Goal: Find specific page/section: Find specific page/section

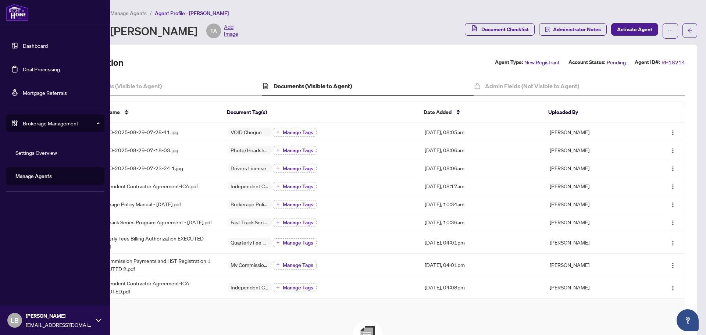
click at [23, 45] on link "Dashboard" at bounding box center [35, 45] width 25 height 7
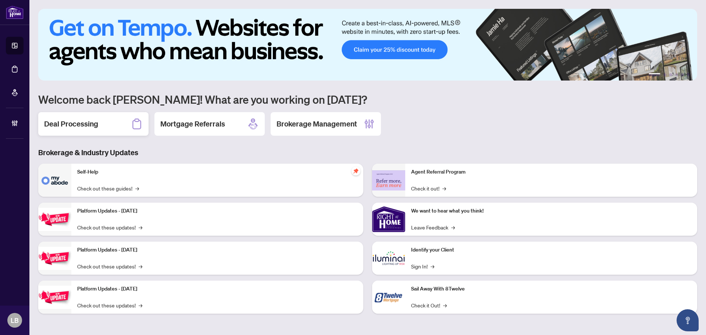
click at [107, 128] on div "Deal Processing" at bounding box center [93, 124] width 110 height 24
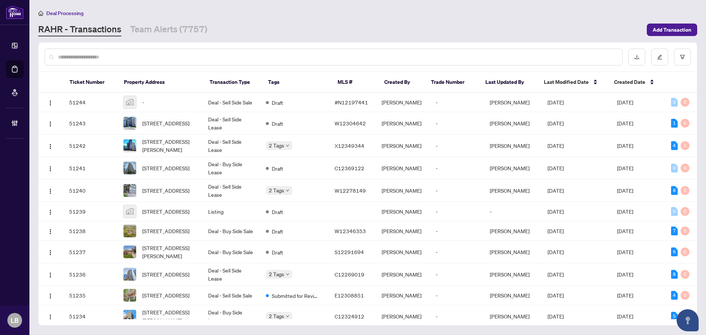
click at [135, 57] on input "text" at bounding box center [337, 57] width 558 height 8
click at [78, 55] on input "text" at bounding box center [337, 57] width 558 height 8
click at [134, 51] on div at bounding box center [333, 57] width 578 height 17
click at [135, 57] on input "text" at bounding box center [337, 57] width 558 height 8
type input "**********"
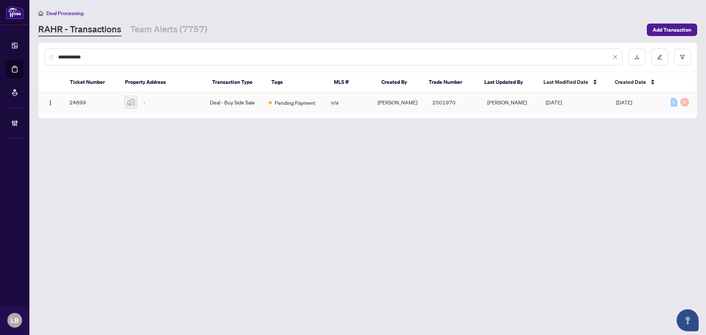
click at [223, 101] on td "Deal - Buy Side Sale" at bounding box center [233, 102] width 58 height 19
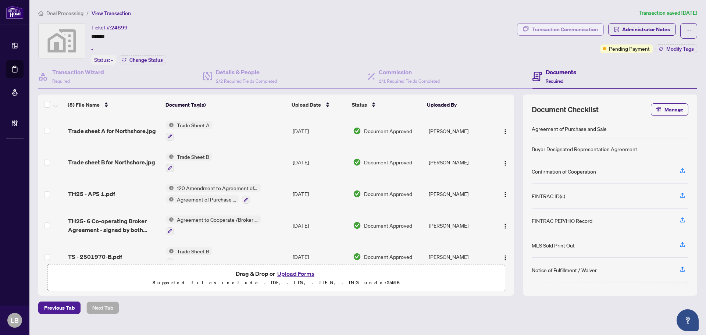
click at [561, 32] on div "Transaction Communication" at bounding box center [564, 30] width 66 height 12
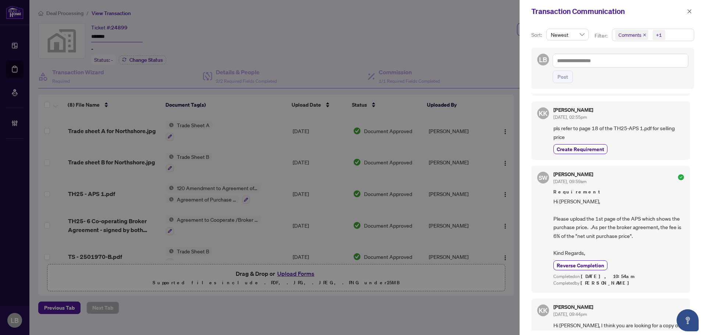
scroll to position [73, 0]
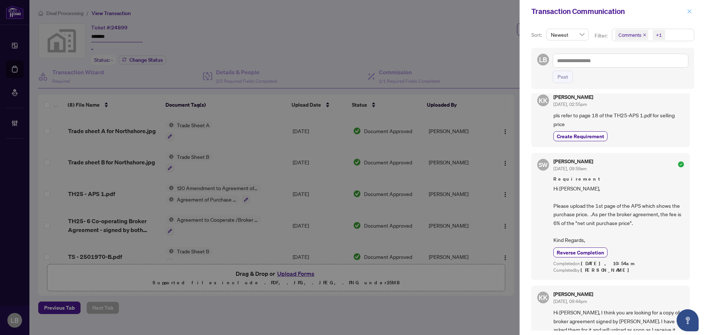
click at [689, 10] on icon "close" at bounding box center [688, 11] width 5 height 5
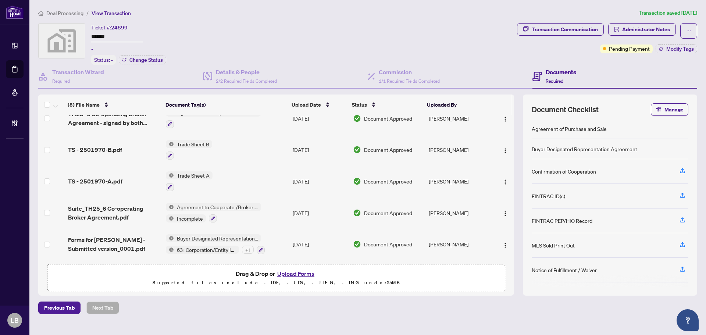
scroll to position [0, 0]
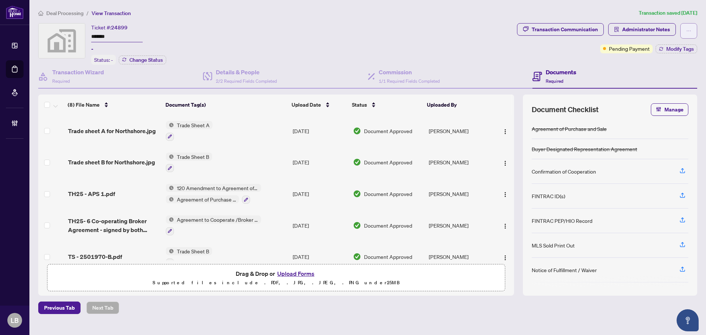
click at [683, 30] on button "button" at bounding box center [688, 30] width 17 height 15
click at [668, 57] on span "Document Archive" at bounding box center [663, 59] width 56 height 8
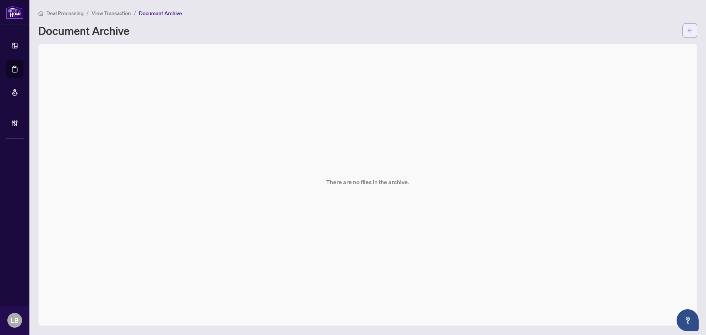
click at [688, 31] on icon "arrow-left" at bounding box center [689, 30] width 4 height 4
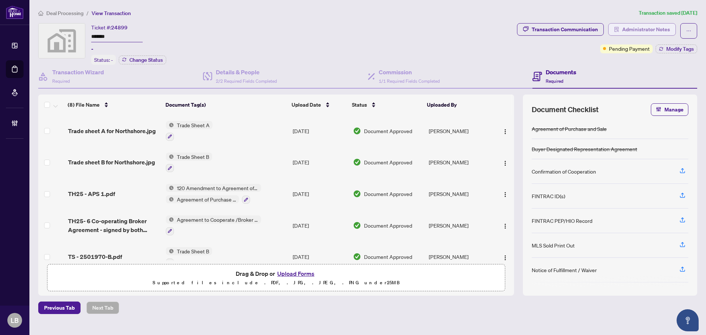
click at [645, 27] on span "Administrator Notes" at bounding box center [646, 30] width 48 height 12
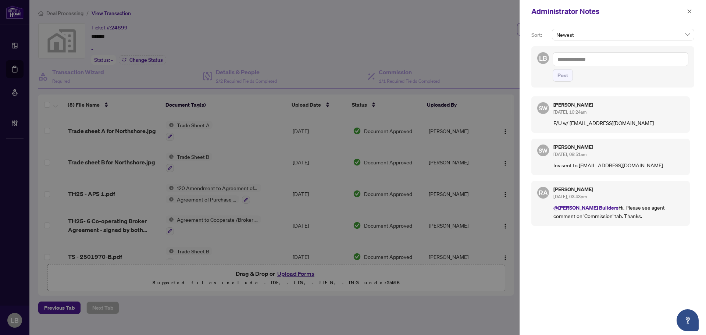
drag, startPoint x: 689, startPoint y: 12, endPoint x: 635, endPoint y: 29, distance: 56.8
click at [689, 12] on icon "close" at bounding box center [688, 11] width 5 height 5
